Goal: Task Accomplishment & Management: Use online tool/utility

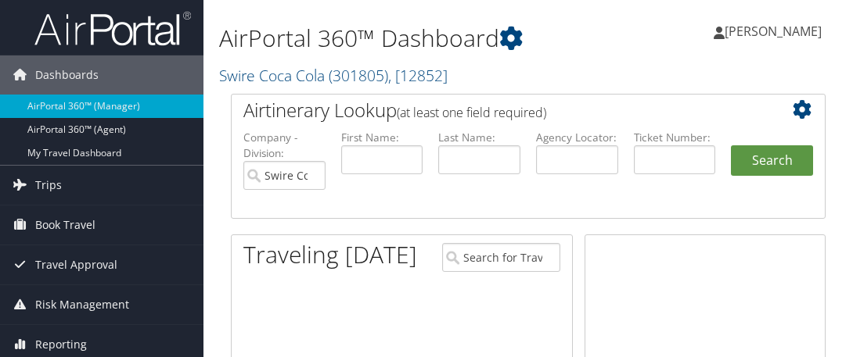
scroll to position [304, 0]
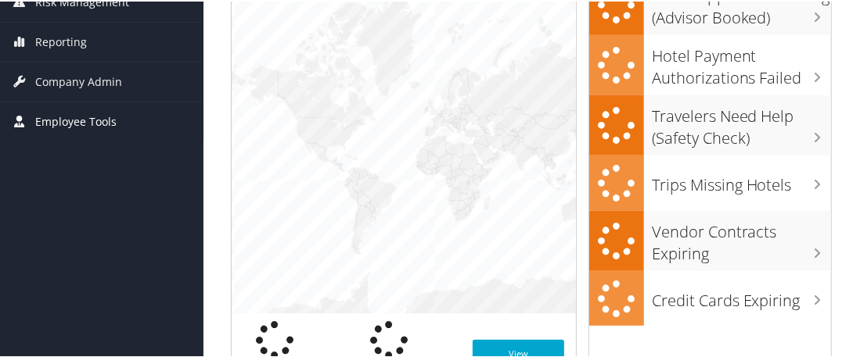
click at [76, 117] on span "Employee Tools" at bounding box center [75, 120] width 81 height 39
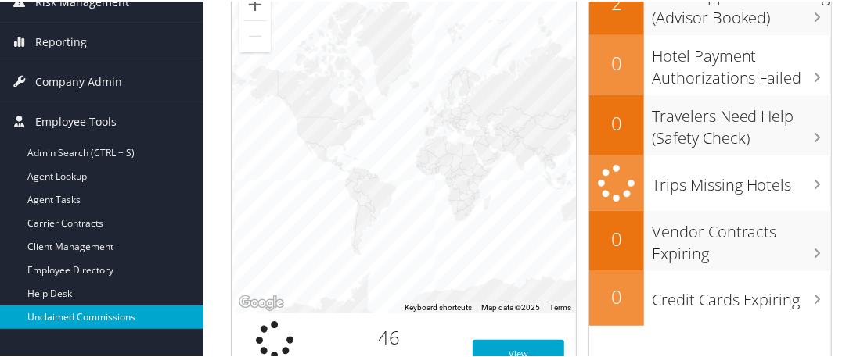
click at [129, 308] on link "Unclaimed Commissions" at bounding box center [101, 315] width 203 height 23
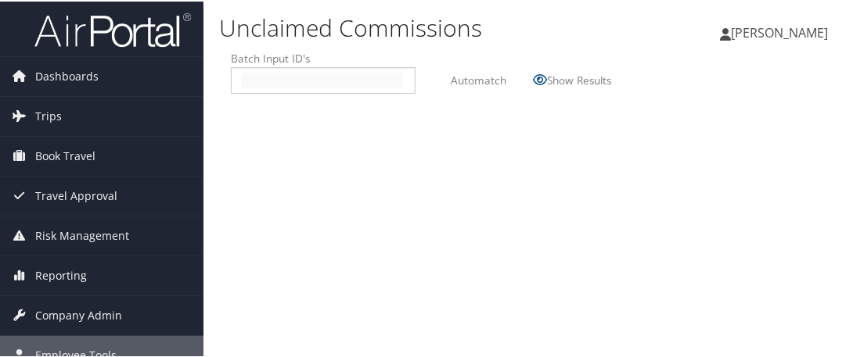
click at [266, 76] on input "text" at bounding box center [322, 79] width 162 height 16
click at [274, 76] on input "text" at bounding box center [322, 79] width 162 height 16
type input "2509081"
click at [483, 79] on label "Automatch" at bounding box center [479, 78] width 56 height 29
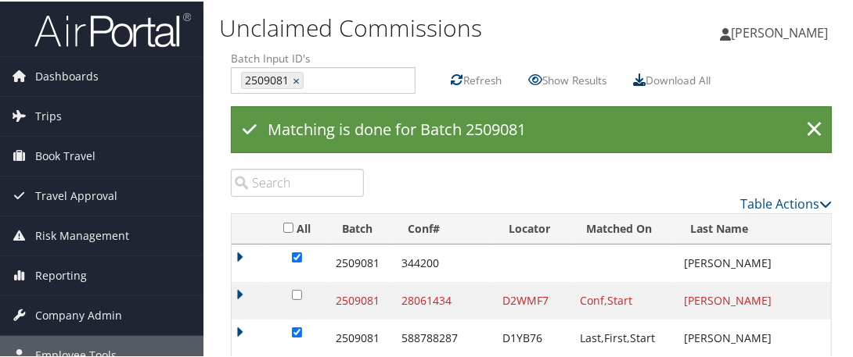
click at [645, 78] on icon at bounding box center [639, 78] width 13 height 13
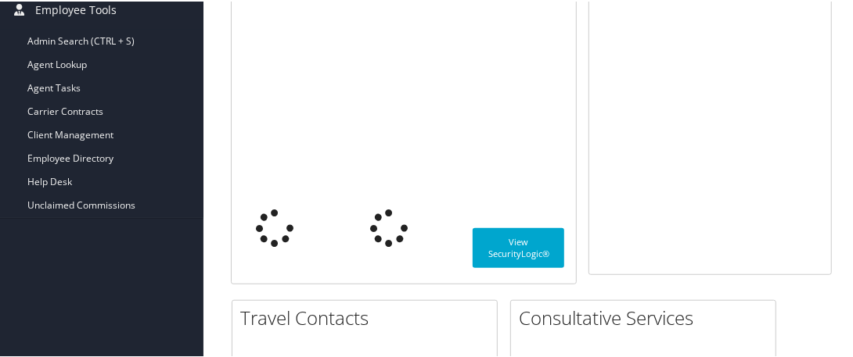
scroll to position [461, 0]
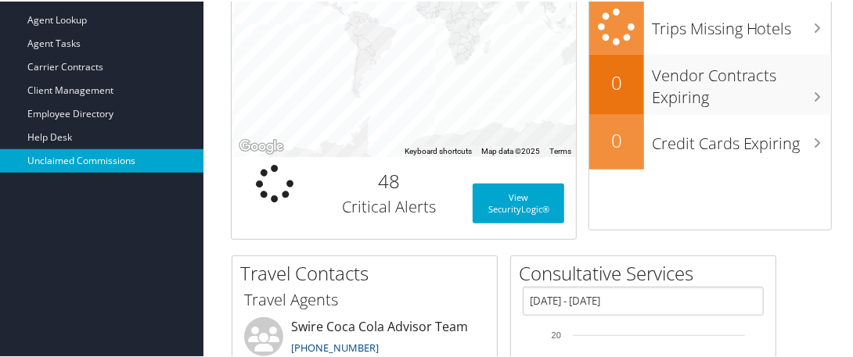
click at [103, 156] on link "Unclaimed Commissions" at bounding box center [101, 159] width 203 height 23
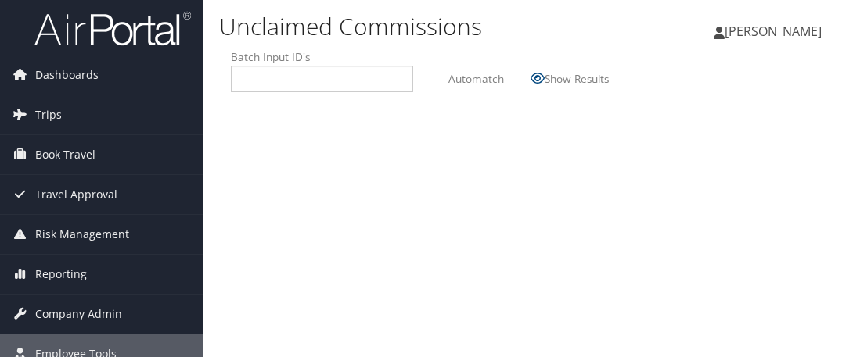
click at [104, 81] on link "Dashboards" at bounding box center [101, 75] width 203 height 39
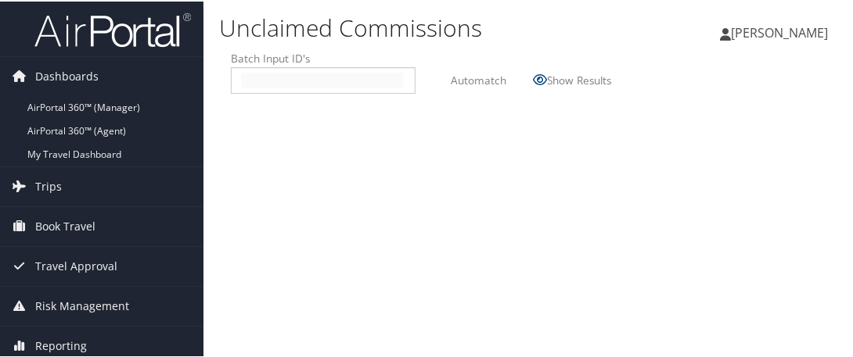
click at [275, 79] on input "text" at bounding box center [322, 79] width 162 height 16
type input "2509081"
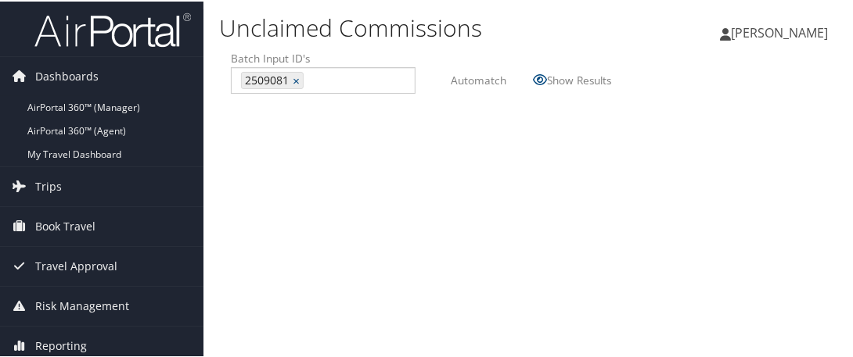
click at [469, 81] on label "Automatch" at bounding box center [479, 78] width 56 height 29
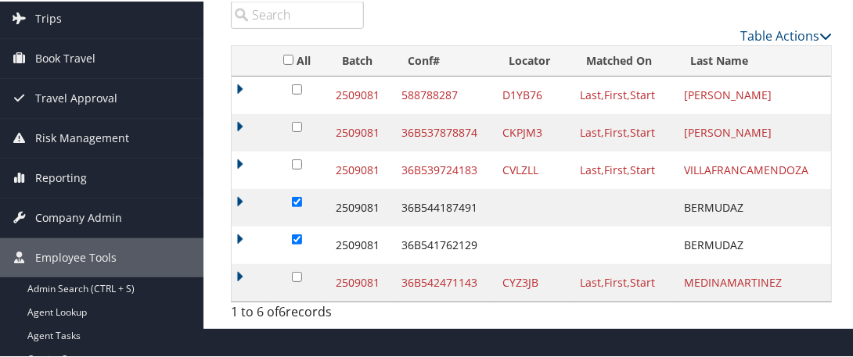
scroll to position [156, 0]
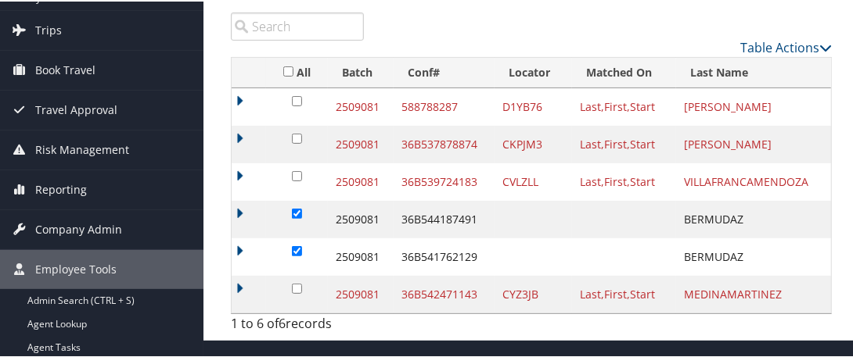
click at [353, 313] on div "1 to 6 of 6 records" at bounding box center [297, 326] width 133 height 27
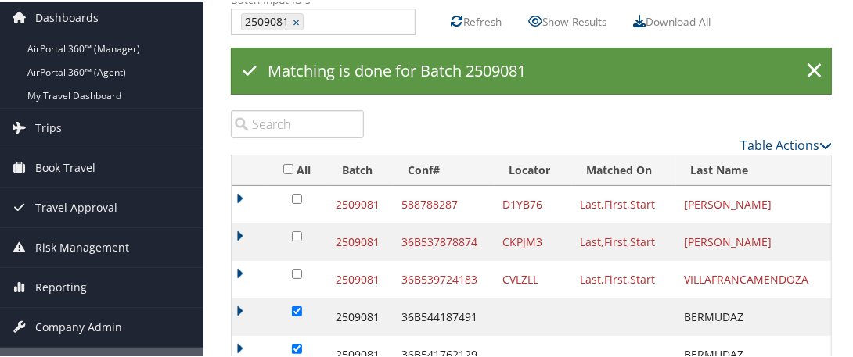
scroll to position [0, 0]
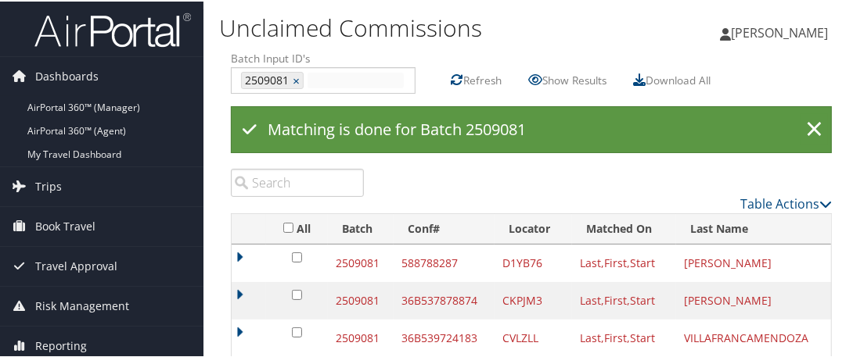
click at [332, 77] on input "text" at bounding box center [355, 79] width 96 height 16
type input "2509084"
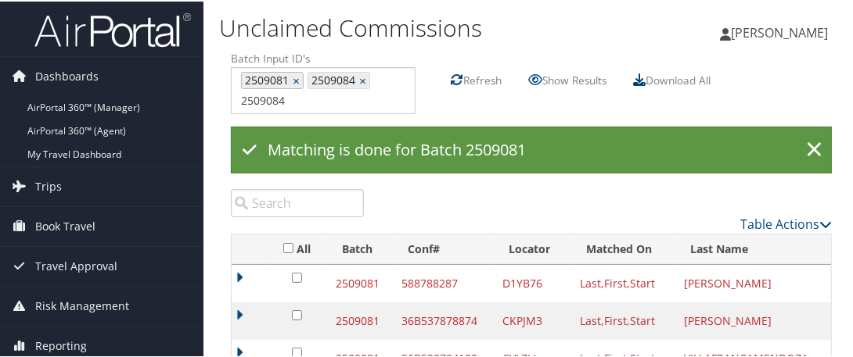
type input "2509081, 2509084"
click at [294, 76] on link "×" at bounding box center [298, 79] width 10 height 16
type input "2509084"
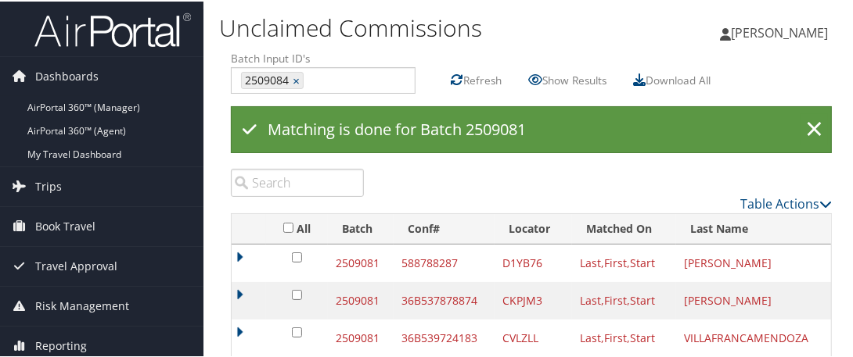
click at [469, 75] on label "Refresh" at bounding box center [482, 78] width 38 height 29
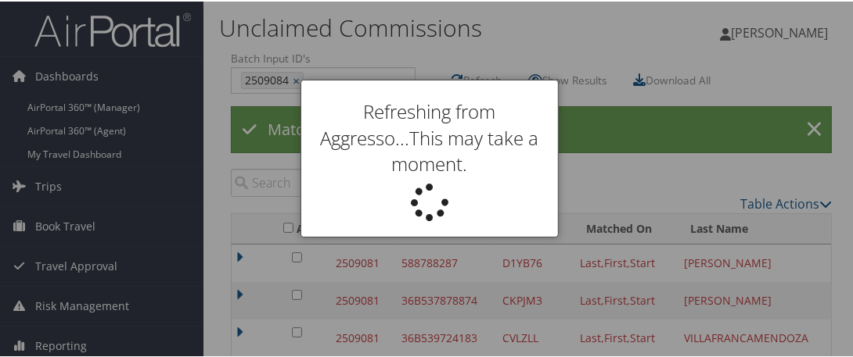
click at [415, 322] on div at bounding box center [429, 178] width 859 height 357
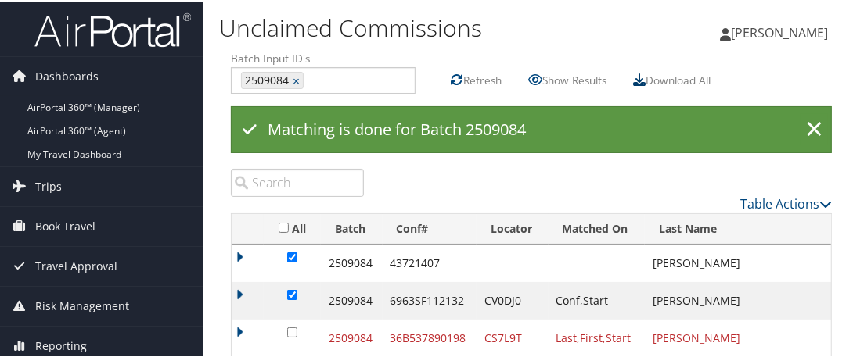
click at [645, 75] on icon at bounding box center [639, 78] width 13 height 13
